Goal: Entertainment & Leisure: Consume media (video, audio)

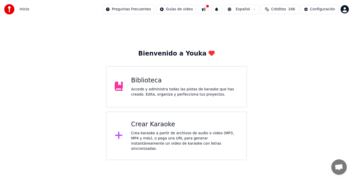
click at [141, 132] on div "Crea karaoke a partir de archivos de audio o video (MP3, MP4 y más), o pega una…" at bounding box center [184, 141] width 107 height 21
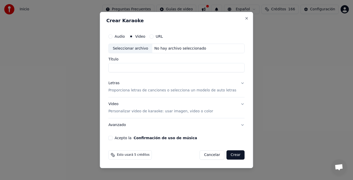
click at [128, 50] on div "Seleccionar archivo" at bounding box center [131, 48] width 44 height 9
type input "**********"
click at [131, 91] on p "Proporciona letras de canciones o selecciona un modelo de auto letras" at bounding box center [172, 90] width 128 height 5
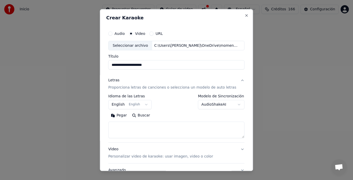
click at [122, 126] on textarea at bounding box center [176, 130] width 136 height 17
paste textarea "**********"
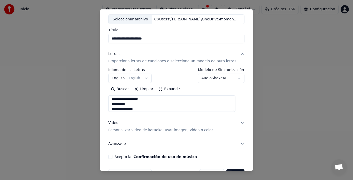
scroll to position [42, 0]
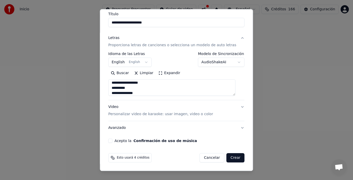
type textarea "**********"
click at [121, 114] on p "Personalizar video de karaoke: usar imagen, video o color" at bounding box center [160, 114] width 105 height 5
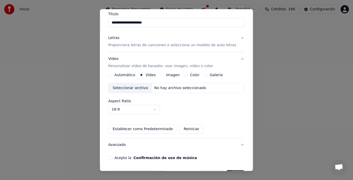
click at [161, 75] on button "Imagen" at bounding box center [162, 75] width 4 height 4
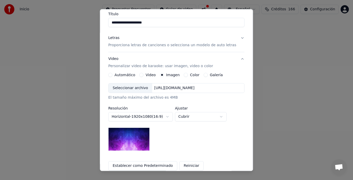
click at [130, 87] on div "Seleccionar archivo" at bounding box center [131, 88] width 44 height 9
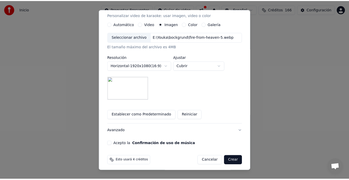
scroll to position [94, 0]
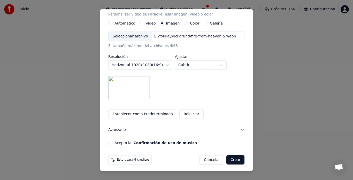
click at [112, 142] on button "Acepto la Confirmación de uso de música" at bounding box center [110, 143] width 4 height 4
click at [230, 162] on button "Crear" at bounding box center [235, 160] width 18 height 9
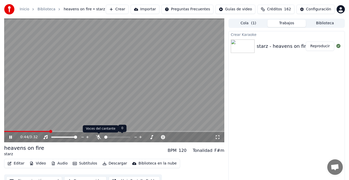
click at [98, 138] on icon at bounding box center [98, 137] width 5 height 4
click at [54, 133] on span at bounding box center [55, 131] width 3 height 3
click at [7, 132] on span at bounding box center [29, 131] width 50 height 1
click at [7, 132] on span at bounding box center [5, 131] width 3 height 1
click at [11, 138] on icon at bounding box center [10, 137] width 3 height 3
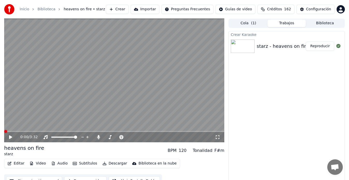
click at [4, 133] on span at bounding box center [5, 131] width 3 height 3
click at [12, 136] on icon at bounding box center [14, 137] width 12 height 4
click at [12, 136] on icon at bounding box center [10, 137] width 3 height 3
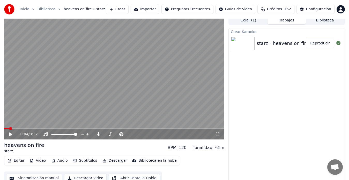
scroll to position [8, 0]
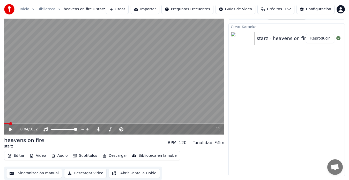
click at [35, 174] on button "Sincronización manual" at bounding box center [34, 173] width 56 height 9
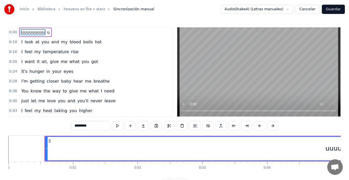
click at [49, 33] on div "0:00 uuuuuuuuu u" at bounding box center [90, 32] width 163 height 10
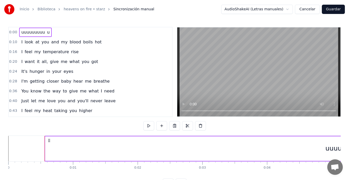
click at [40, 32] on span "uuuuuuuuu" at bounding box center [33, 32] width 25 height 6
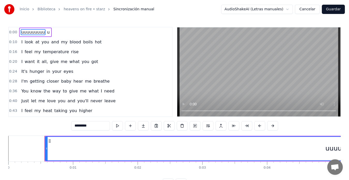
click at [97, 127] on input "*********" at bounding box center [90, 125] width 39 height 9
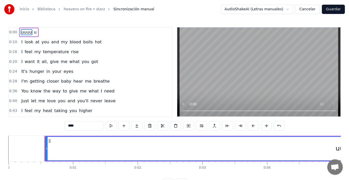
type input "****"
click at [38, 127] on div "0:00 uuuu u 0:10 I look at you and my blood boils hot 0:16 I feel my temperatur…" at bounding box center [174, 107] width 332 height 161
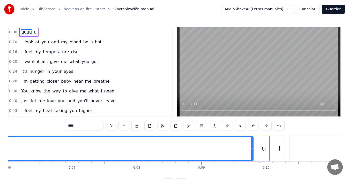
scroll to position [0, 403]
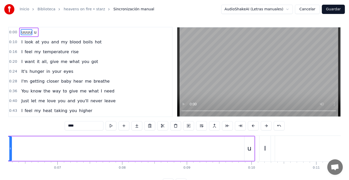
drag, startPoint x: 237, startPoint y: 149, endPoint x: 10, endPoint y: 152, distance: 227.0
click at [10, 152] on div at bounding box center [10, 149] width 2 height 24
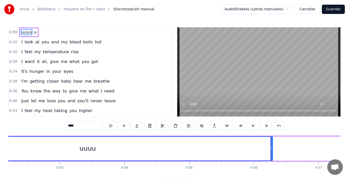
scroll to position [0, 131]
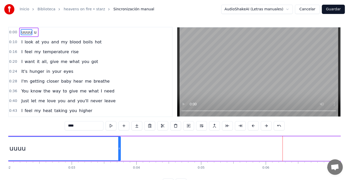
drag, startPoint x: 284, startPoint y: 148, endPoint x: 120, endPoint y: 153, distance: 164.0
click at [120, 153] on div at bounding box center [119, 149] width 2 height 24
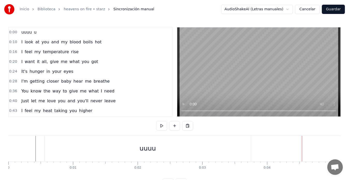
click at [162, 155] on div "uuuu" at bounding box center [148, 149] width 206 height 26
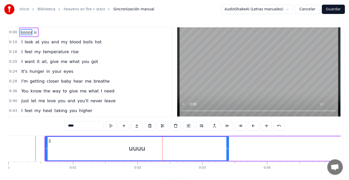
drag, startPoint x: 250, startPoint y: 148, endPoint x: 227, endPoint y: 150, distance: 22.6
click at [227, 150] on icon at bounding box center [227, 149] width 2 height 4
drag, startPoint x: 47, startPoint y: 149, endPoint x: 40, endPoint y: 150, distance: 6.5
click at [40, 150] on icon at bounding box center [40, 149] width 2 height 4
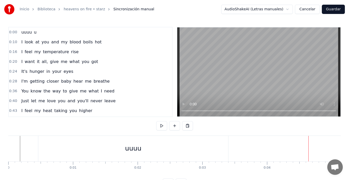
click at [162, 153] on div "uuuu" at bounding box center [133, 149] width 190 height 26
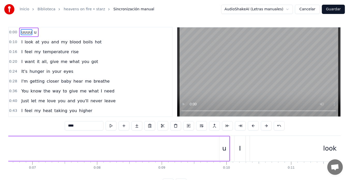
scroll to position [0, 429]
click at [222, 143] on div "u" at bounding box center [224, 148] width 10 height 25
type input "*"
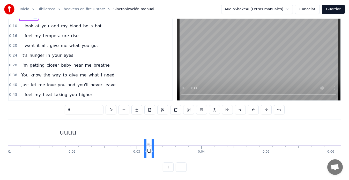
scroll to position [0, 66]
drag, startPoint x: 223, startPoint y: 141, endPoint x: 174, endPoint y: 116, distance: 54.7
click at [174, 116] on div "0:00 uuuu u 0:10 I look at you and my blood boils hot 0:16 I feel my temperatur…" at bounding box center [174, 91] width 332 height 161
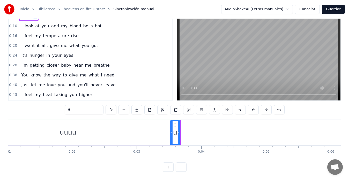
scroll to position [0, 0]
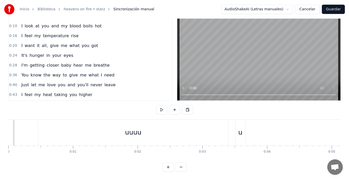
click at [228, 131] on div "uuuu" at bounding box center [133, 133] width 190 height 26
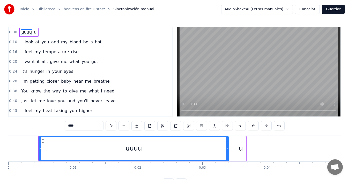
drag, startPoint x: 228, startPoint y: 146, endPoint x: 231, endPoint y: 146, distance: 3.6
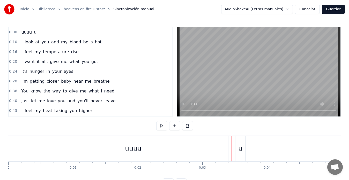
click at [225, 150] on div "uuuu" at bounding box center [133, 149] width 190 height 26
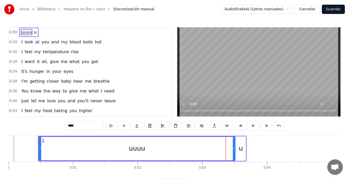
drag, startPoint x: 228, startPoint y: 150, endPoint x: 234, endPoint y: 149, distance: 6.5
click at [234, 149] on icon at bounding box center [234, 149] width 2 height 4
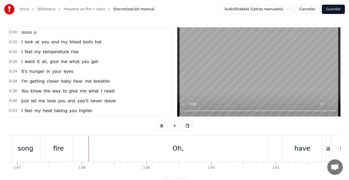
scroll to position [0, 6925]
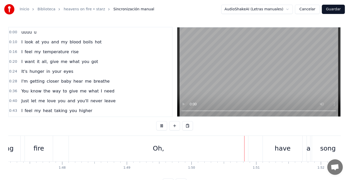
click at [331, 10] on button "Guardar" at bounding box center [333, 9] width 23 height 9
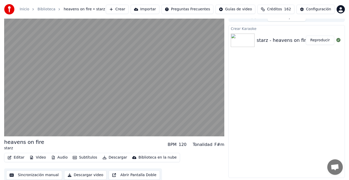
scroll to position [8, 0]
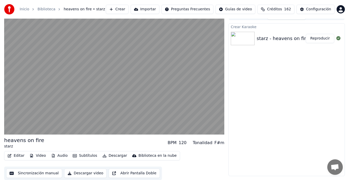
click at [32, 173] on button "Sincronización manual" at bounding box center [34, 173] width 56 height 9
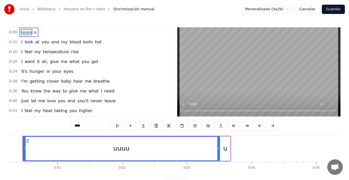
scroll to position [0, 4]
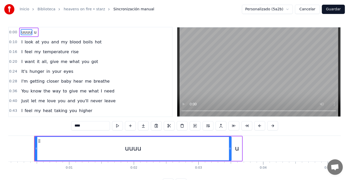
click at [33, 32] on span "u" at bounding box center [35, 32] width 4 height 6
type input "*"
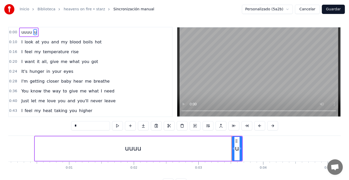
drag, startPoint x: 87, startPoint y: 125, endPoint x: 70, endPoint y: 127, distance: 17.2
click at [70, 127] on div "0:00 uuuu u 0:10 I look at you and my blood boils hot 0:16 I feel my temperatur…" at bounding box center [174, 107] width 332 height 161
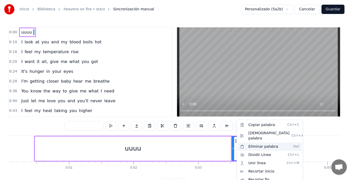
click at [255, 143] on div "Eliminar palabra Del" at bounding box center [270, 147] width 64 height 8
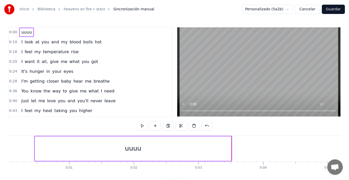
click at [331, 11] on button "Guardar" at bounding box center [333, 9] width 23 height 9
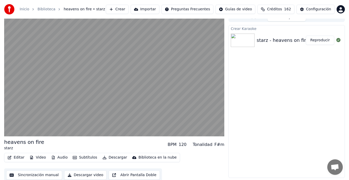
scroll to position [8, 0]
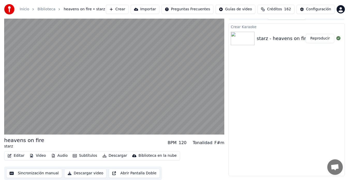
click at [36, 173] on button "Sincronización manual" at bounding box center [34, 173] width 56 height 9
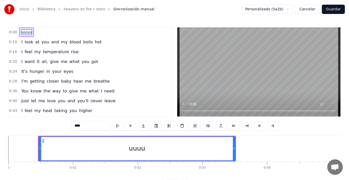
click at [85, 127] on input "****" at bounding box center [90, 125] width 39 height 9
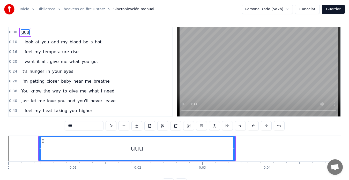
type input "***"
click at [331, 10] on button "Guardar" at bounding box center [333, 9] width 23 height 9
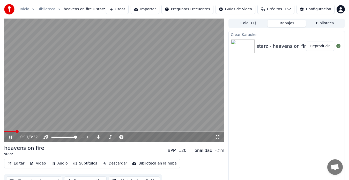
scroll to position [8, 0]
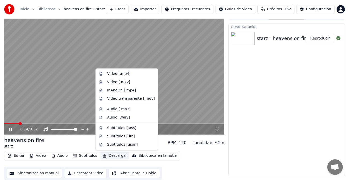
click at [106, 157] on button "Descargar" at bounding box center [114, 155] width 29 height 7
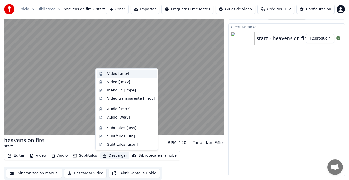
click at [108, 74] on div "Video [.mp4]" at bounding box center [118, 73] width 23 height 5
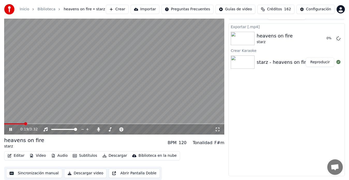
click at [9, 130] on icon at bounding box center [14, 129] width 12 height 4
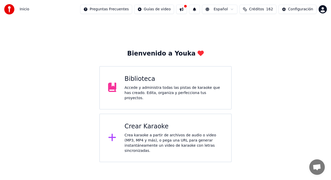
click at [155, 101] on div "Biblioteca Accede y administra todas las pistas de karaoke que has creado. Edit…" at bounding box center [165, 87] width 132 height 43
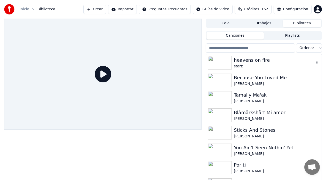
click at [219, 61] on img at bounding box center [220, 62] width 24 height 13
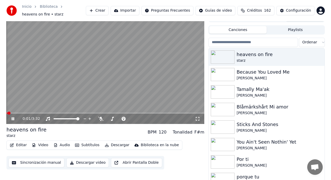
scroll to position [9, 0]
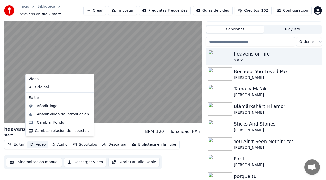
click at [37, 143] on button "Video" at bounding box center [37, 144] width 20 height 7
click at [41, 123] on div "Cambiar Fondo" at bounding box center [50, 122] width 27 height 5
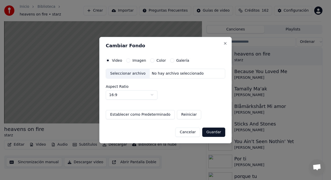
click at [128, 61] on button "Imagen" at bounding box center [128, 60] width 4 height 4
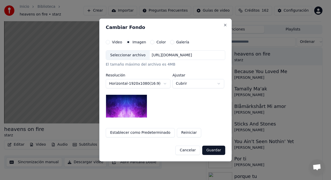
click at [116, 58] on div "Seleccionar archivo" at bounding box center [128, 55] width 44 height 9
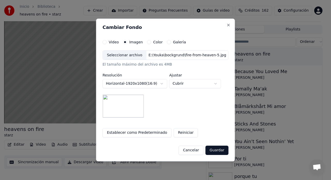
click at [214, 149] on button "Guardar" at bounding box center [216, 150] width 23 height 9
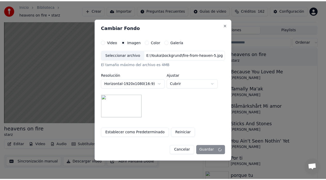
scroll to position [4, 0]
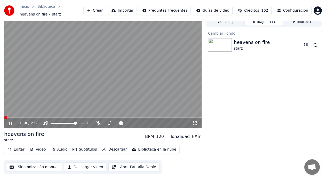
click at [4, 119] on span at bounding box center [5, 117] width 3 height 3
click at [97, 121] on icon at bounding box center [98, 123] width 5 height 4
click at [25, 165] on button "Sincronización manual" at bounding box center [34, 167] width 56 height 9
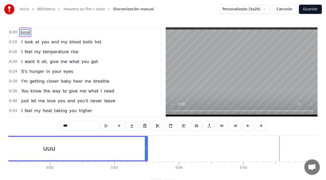
scroll to position [0, 77]
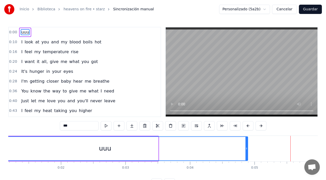
drag, startPoint x: 158, startPoint y: 148, endPoint x: 247, endPoint y: 148, distance: 89.7
click at [247, 148] on icon at bounding box center [247, 149] width 2 height 4
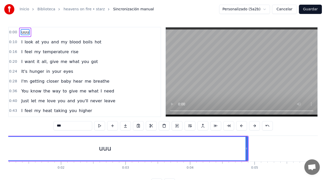
click at [13, 146] on div "uuu" at bounding box center [105, 149] width 285 height 24
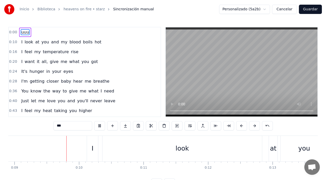
scroll to position [0, 576]
click at [104, 148] on div "look" at bounding box center [182, 149] width 160 height 26
type input "****"
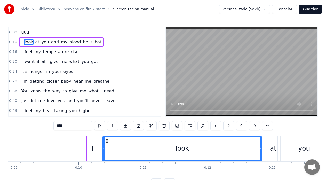
drag, startPoint x: 104, startPoint y: 148, endPoint x: 109, endPoint y: 148, distance: 4.4
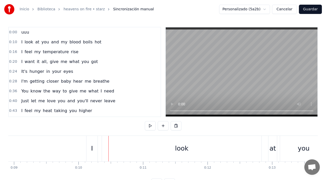
click at [103, 149] on div "look" at bounding box center [182, 149] width 160 height 26
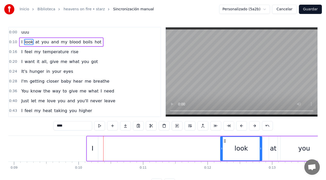
drag, startPoint x: 104, startPoint y: 148, endPoint x: 222, endPoint y: 149, distance: 118.1
click at [222, 149] on icon at bounding box center [222, 149] width 2 height 4
click at [91, 145] on div "I" at bounding box center [92, 148] width 11 height 25
type input "*"
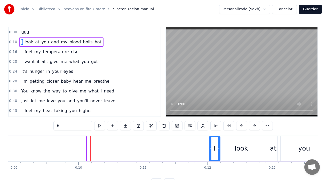
drag, startPoint x: 92, startPoint y: 141, endPoint x: 214, endPoint y: 138, distance: 122.3
click at [214, 138] on div "I" at bounding box center [215, 149] width 11 height 24
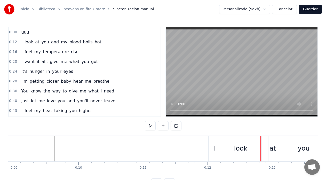
click at [225, 148] on div "look" at bounding box center [241, 149] width 42 height 26
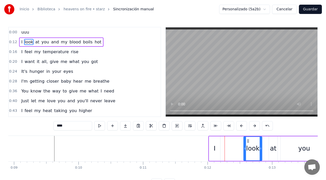
drag, startPoint x: 222, startPoint y: 149, endPoint x: 245, endPoint y: 149, distance: 23.3
click at [245, 149] on icon at bounding box center [245, 149] width 2 height 4
click at [212, 143] on div "I" at bounding box center [214, 148] width 11 height 25
type input "*"
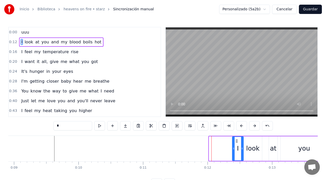
drag, startPoint x: 214, startPoint y: 142, endPoint x: 237, endPoint y: 142, distance: 23.3
click at [237, 142] on icon at bounding box center [237, 141] width 4 height 4
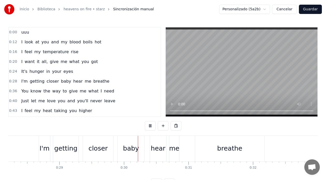
scroll to position [0, 1898]
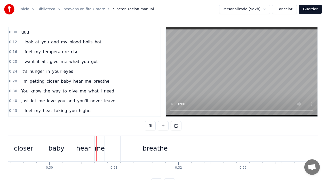
click at [321, 11] on div "Inicio Biblioteca heavens on fire • starz Sincronización manual Personalizado (…" at bounding box center [163, 94] width 326 height 188
click at [310, 8] on button "Guardar" at bounding box center [310, 9] width 23 height 9
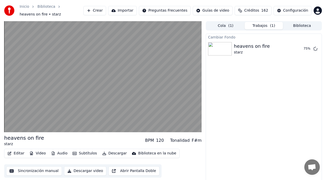
click at [105, 151] on button "Descargar" at bounding box center [114, 153] width 29 height 7
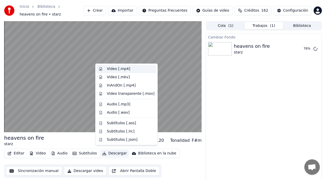
click at [105, 70] on div "Video [.mp4]" at bounding box center [127, 69] width 60 height 8
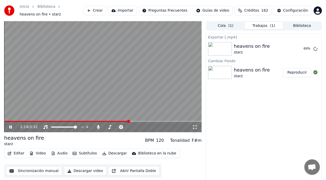
click at [27, 169] on button "Sincronización manual" at bounding box center [34, 170] width 56 height 9
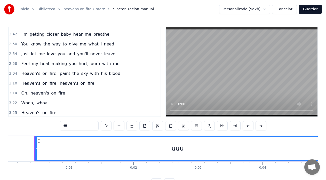
scroll to position [255, 0]
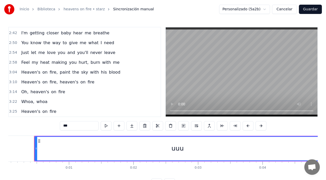
click at [69, 83] on span "heaven's" at bounding box center [69, 82] width 20 height 6
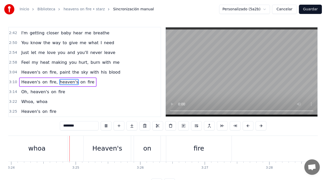
scroll to position [0, 13184]
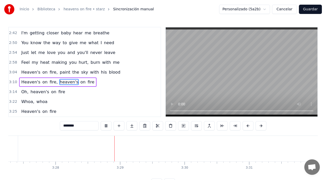
click at [39, 55] on span "me" at bounding box center [41, 53] width 7 height 6
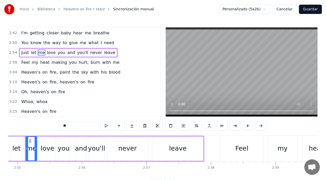
scroll to position [0, 11291]
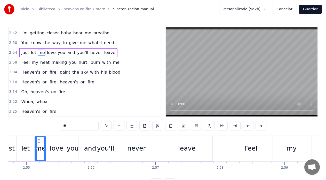
click at [24, 52] on span "Just" at bounding box center [25, 53] width 9 height 6
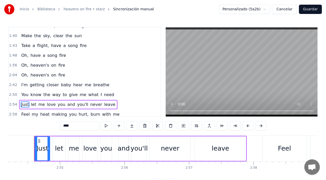
scroll to position [201, 0]
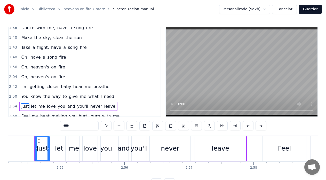
click at [24, 64] on span "Oh," at bounding box center [25, 67] width 8 height 6
type input "***"
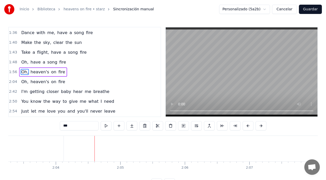
scroll to position [0, 8026]
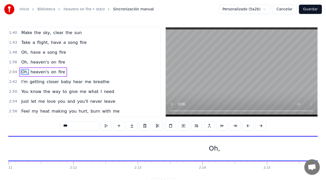
scroll to position [0, 8500]
click at [191, 150] on div "Oh," at bounding box center [179, 149] width 1299 height 24
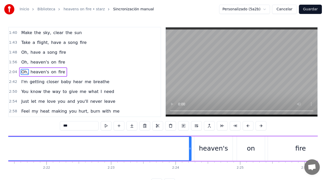
scroll to position [0, 9197]
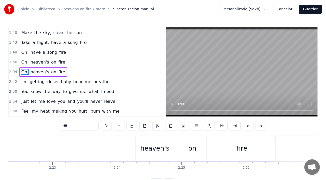
drag, startPoint x: 132, startPoint y: 150, endPoint x: 6, endPoint y: 152, distance: 125.1
click at [6, 152] on div "Inicio Biblioteca heavens on fire • starz Sincronización manual Personalizado (…" at bounding box center [163, 94] width 326 height 188
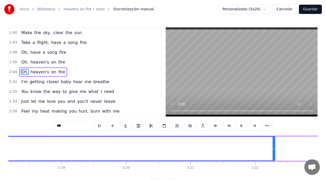
scroll to position [0, 8928]
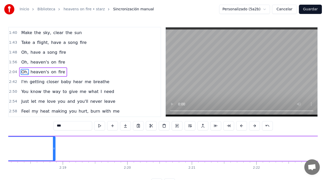
drag, startPoint x: 276, startPoint y: 148, endPoint x: 54, endPoint y: 154, distance: 221.4
click at [54, 154] on div at bounding box center [54, 149] width 2 height 24
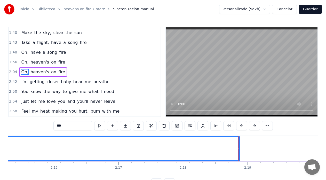
scroll to position [0, 8711]
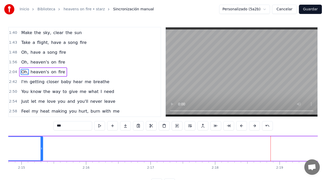
drag, startPoint x: 271, startPoint y: 149, endPoint x: 42, endPoint y: 148, distance: 229.5
click at [42, 148] on icon at bounding box center [42, 149] width 2 height 4
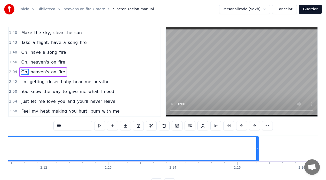
scroll to position [0, 8494]
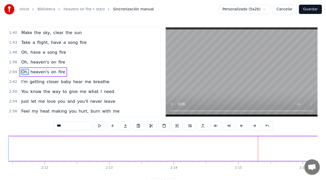
drag, startPoint x: 259, startPoint y: 149, endPoint x: 6, endPoint y: 161, distance: 253.6
click at [6, 161] on div "Inicio Biblioteca heavens on fire • starz Sincronización manual Personalizado (…" at bounding box center [163, 94] width 326 height 188
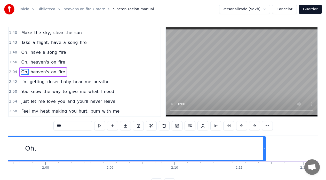
scroll to position [0, 8225]
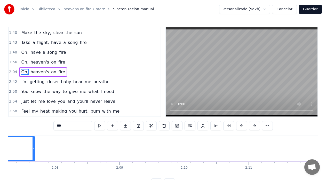
drag, startPoint x: 275, startPoint y: 148, endPoint x: 33, endPoint y: 154, distance: 241.5
click at [34, 155] on div at bounding box center [34, 149] width 2 height 24
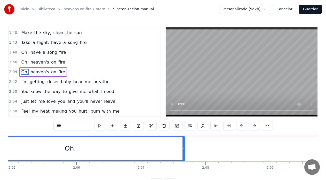
scroll to position [0, 8069]
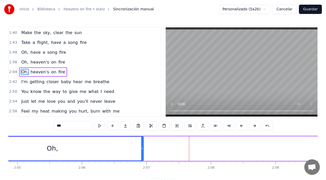
drag, startPoint x: 188, startPoint y: 148, endPoint x: 143, endPoint y: 150, distance: 45.0
click at [143, 150] on icon at bounding box center [142, 149] width 2 height 4
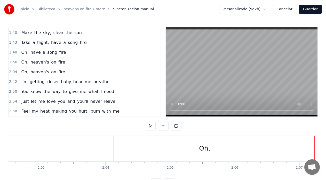
scroll to position [0, 7914]
click at [313, 9] on button "Guardar" at bounding box center [310, 9] width 23 height 9
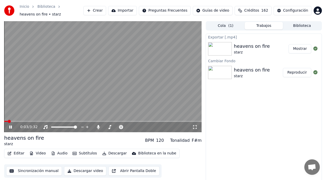
click at [10, 126] on icon at bounding box center [10, 127] width 3 height 3
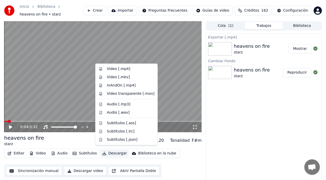
click at [110, 152] on button "Descargar" at bounding box center [114, 153] width 29 height 7
click at [109, 68] on div "Video [.mp4]" at bounding box center [118, 68] width 23 height 5
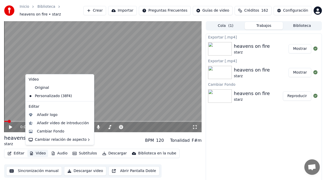
click at [39, 152] on button "Video" at bounding box center [37, 153] width 20 height 7
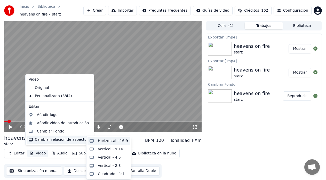
click at [105, 142] on div "Horizontal - 16:9" at bounding box center [113, 141] width 30 height 5
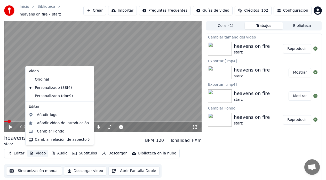
click at [41, 151] on button "Video" at bounding box center [37, 153] width 20 height 7
click at [44, 131] on div "Cambiar Fondo" at bounding box center [50, 131] width 27 height 5
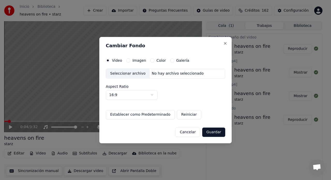
click at [128, 60] on button "Imagen" at bounding box center [128, 60] width 4 height 4
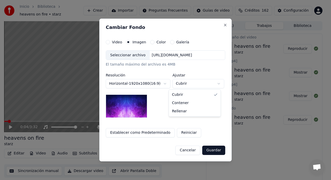
click at [215, 84] on body "Inicio Biblioteca heavens on fire • starz Crear Importar Preguntas Frecuentes G…" at bounding box center [163, 90] width 326 height 180
click at [214, 85] on body "Inicio Biblioteca heavens on fire • starz Crear Importar Preguntas Frecuentes G…" at bounding box center [163, 90] width 326 height 180
select select "****"
click at [128, 56] on div "Seleccionar archivo" at bounding box center [128, 55] width 44 height 9
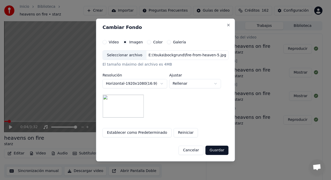
click at [214, 151] on button "Guardar" at bounding box center [216, 150] width 23 height 9
